Goal: Information Seeking & Learning: Learn about a topic

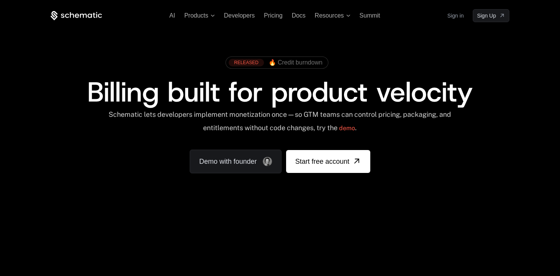
click at [261, 59] on div "RELEASED" at bounding box center [246, 63] width 35 height 8
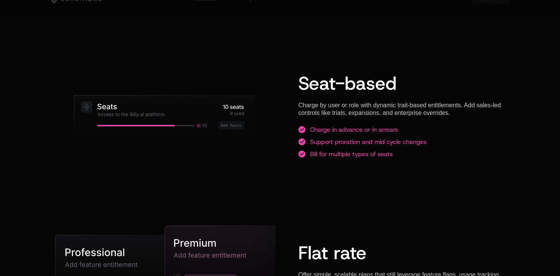
scroll to position [977, 0]
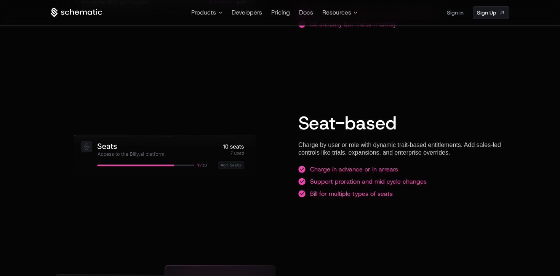
click at [173, 133] on div at bounding box center [165, 155] width 229 height 120
click at [214, 127] on div at bounding box center [165, 155] width 229 height 120
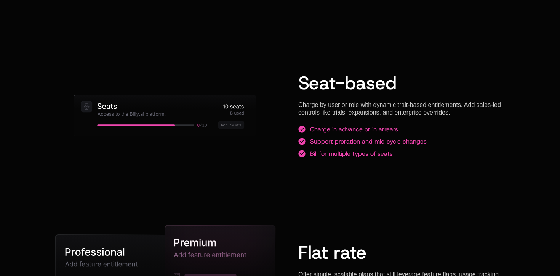
scroll to position [1018, 0]
